Goal: Task Accomplishment & Management: Manage account settings

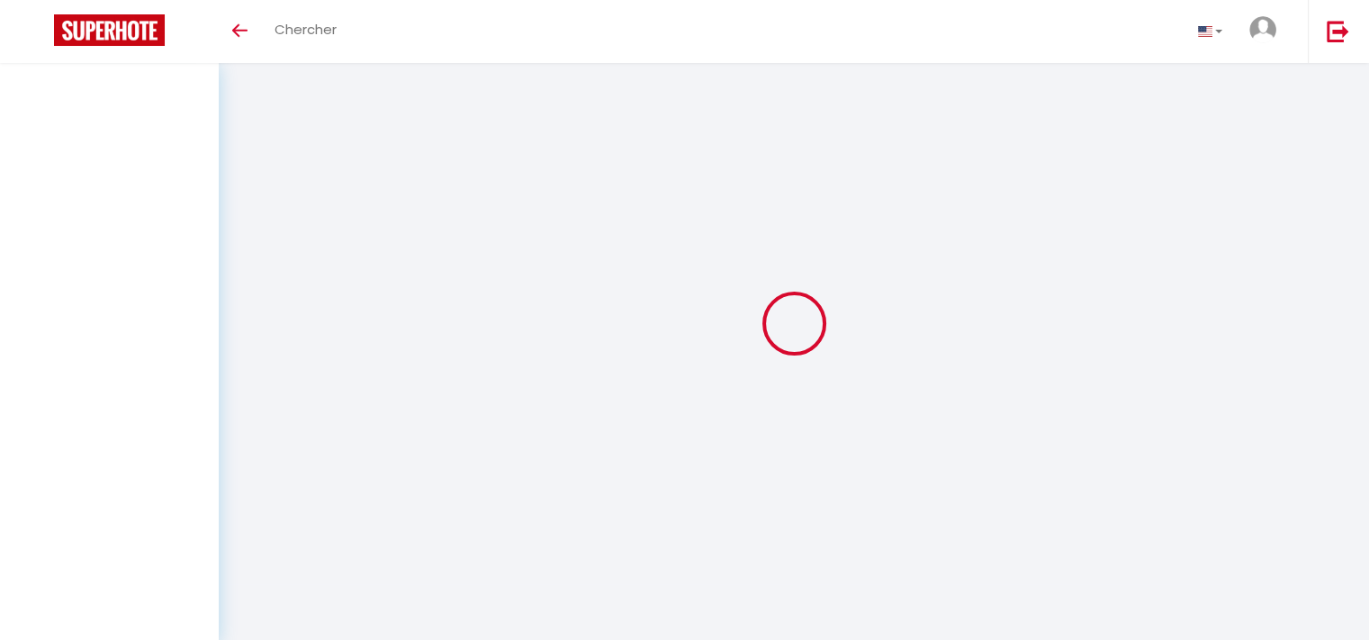
select select
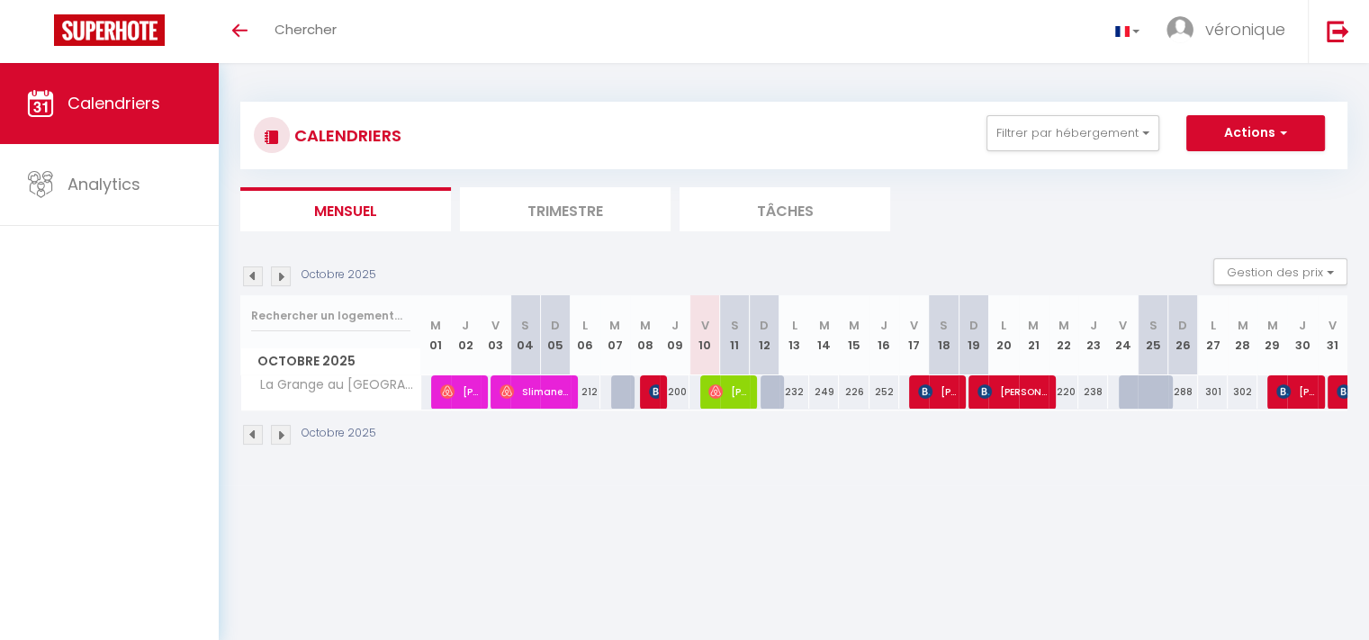
select select
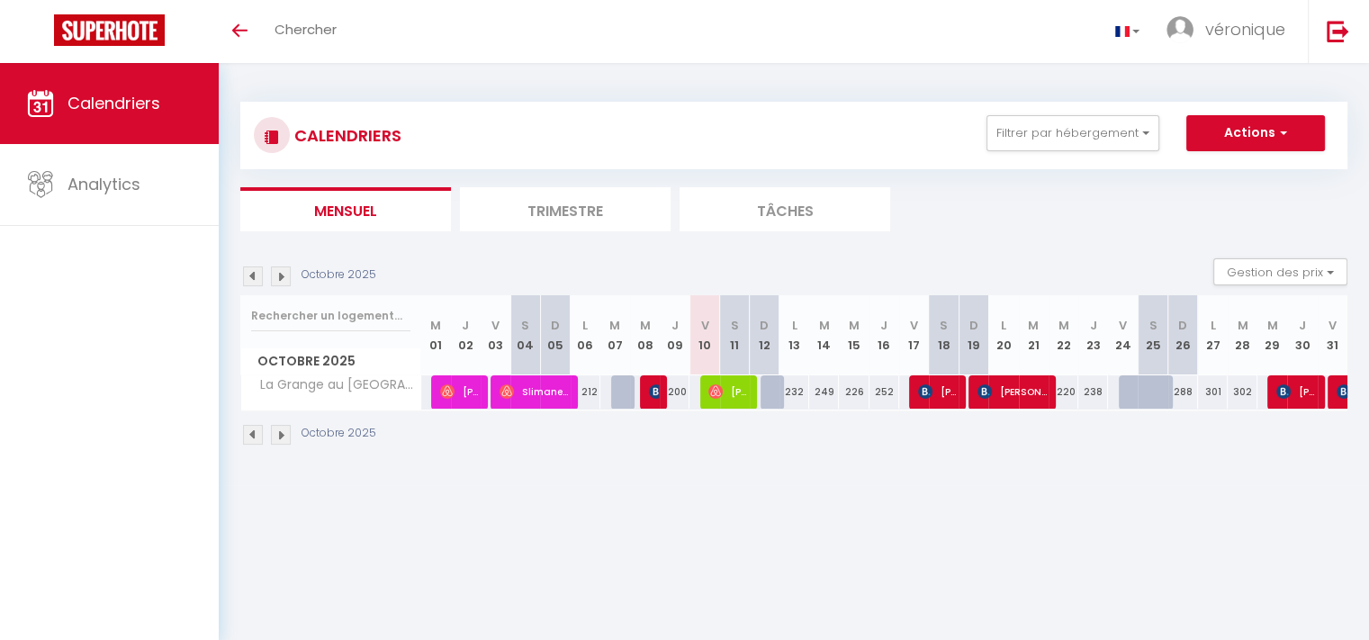
select select
click at [727, 387] on span "[PERSON_NAME]" at bounding box center [729, 392] width 40 height 34
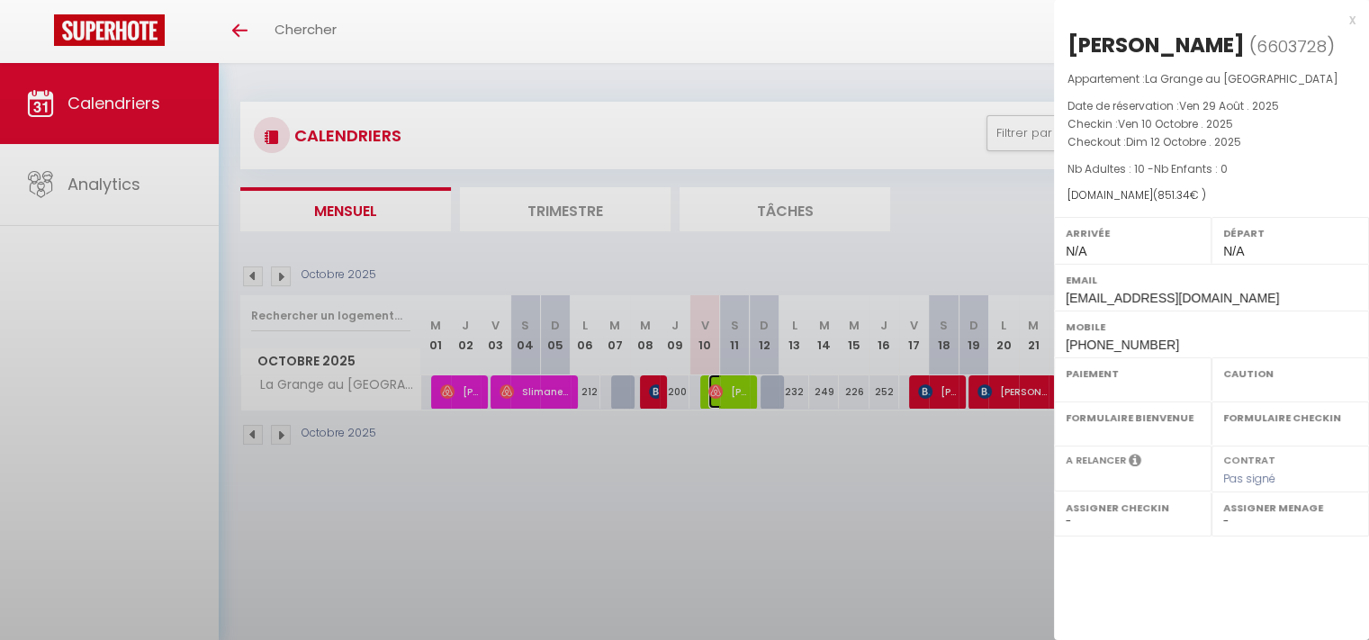
select select "OK"
select select "0"
select select "1"
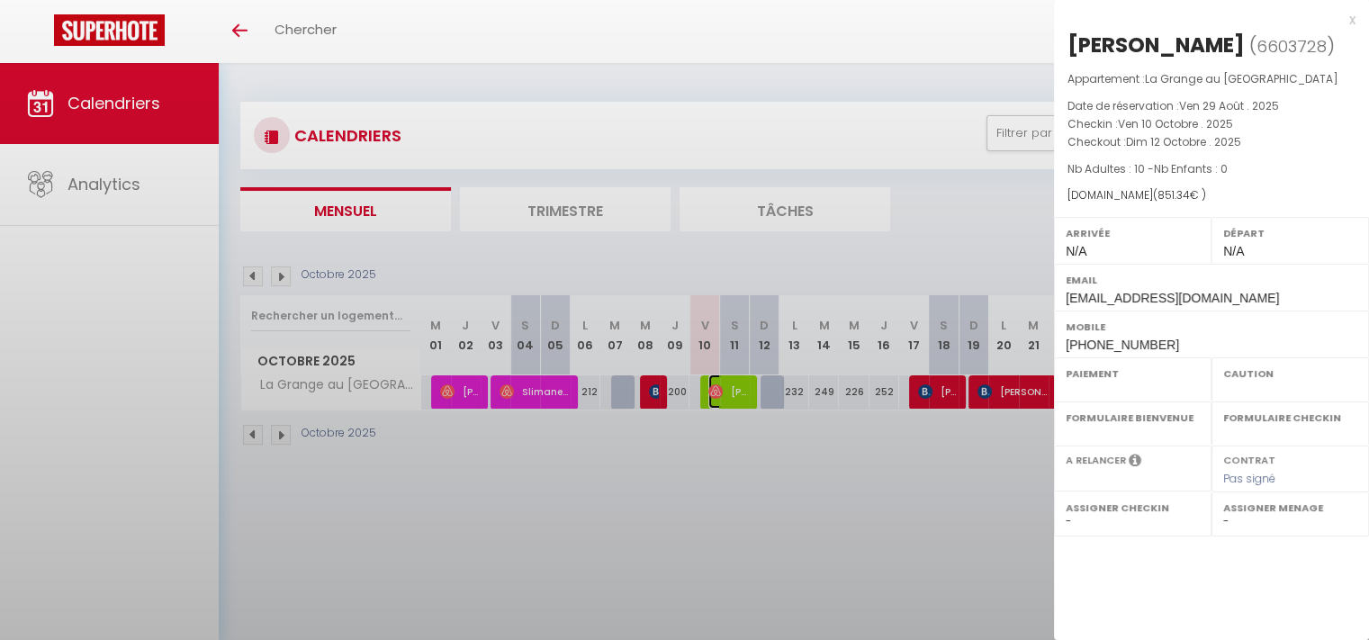
select select
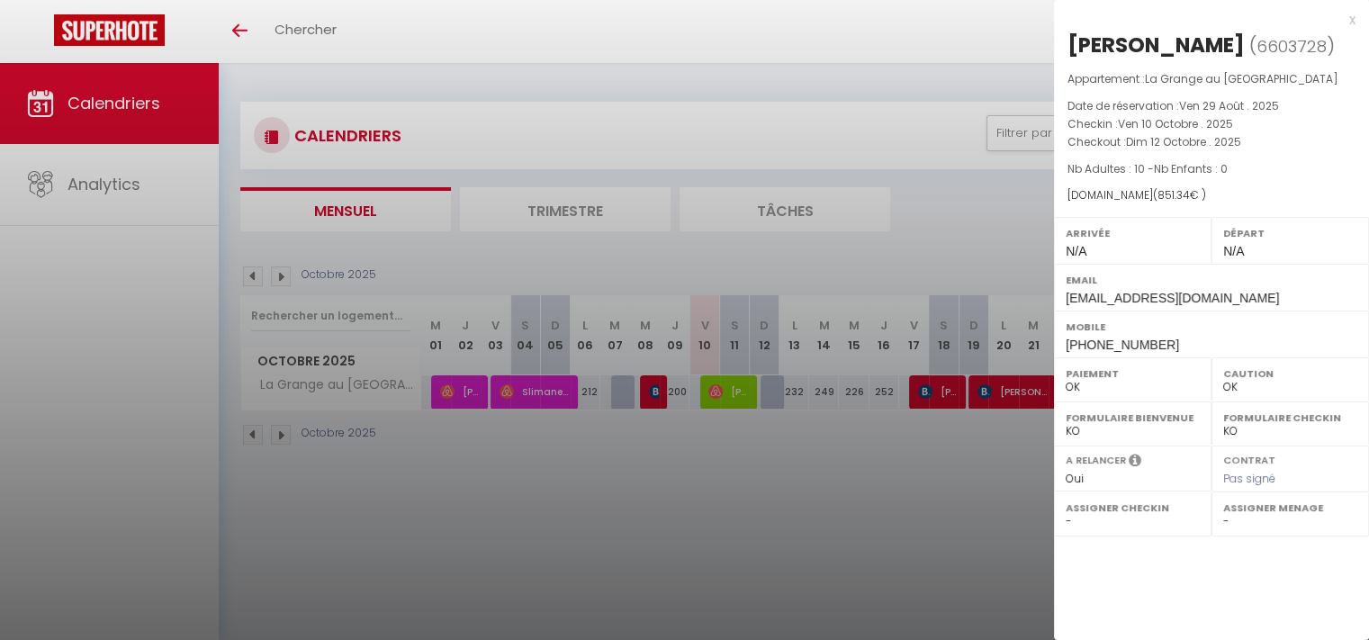
click at [960, 480] on div at bounding box center [684, 320] width 1369 height 640
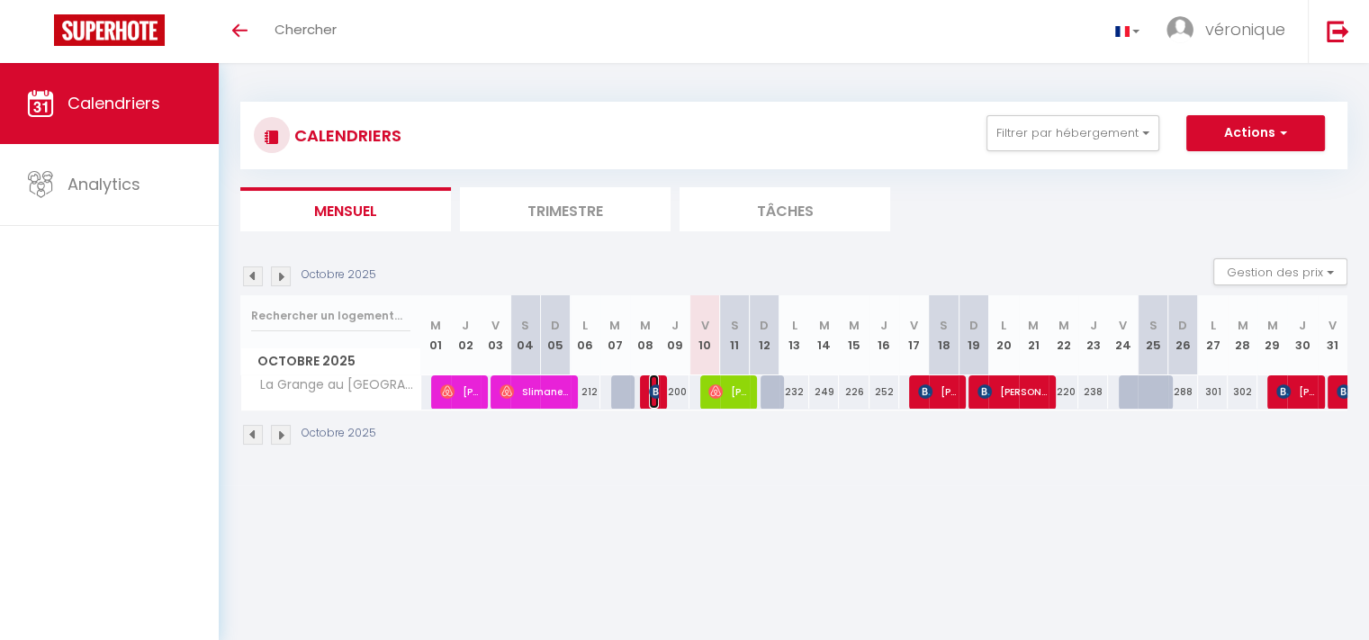
click at [655, 388] on img at bounding box center [656, 391] width 14 height 14
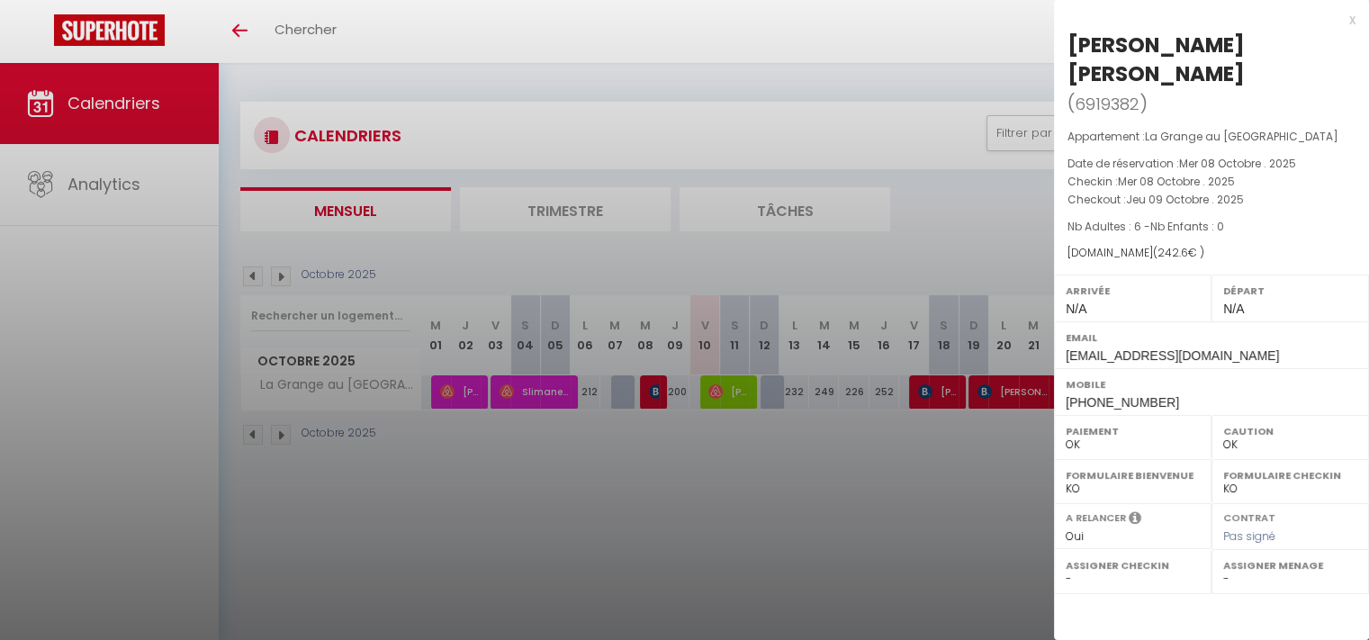
click at [668, 442] on div at bounding box center [684, 320] width 1369 height 640
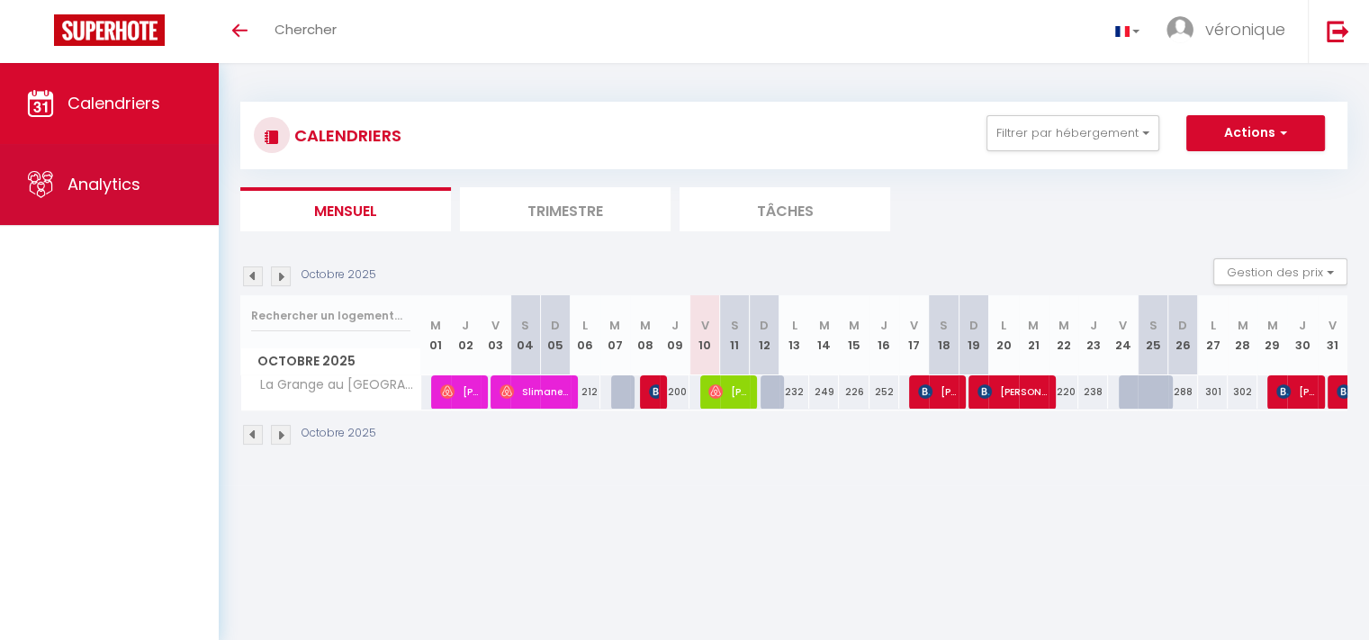
click at [86, 180] on span "Analytics" at bounding box center [104, 184] width 73 height 23
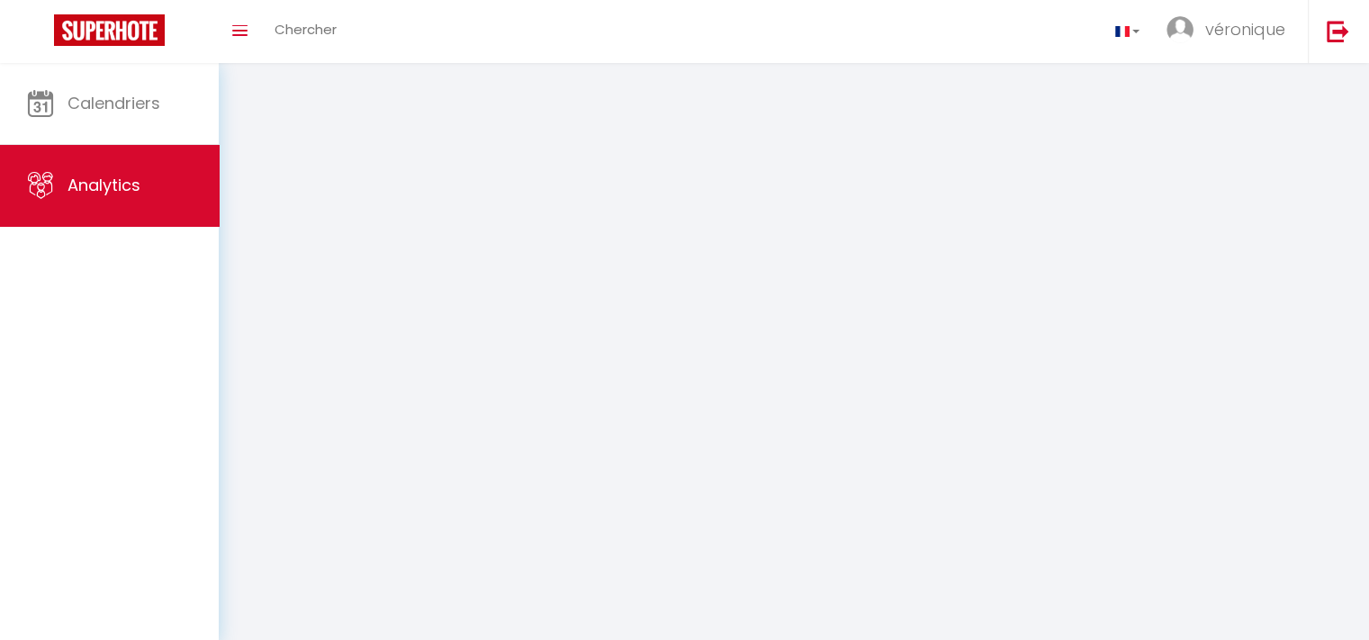
select select "2025"
select select "10"
